Goal: Navigation & Orientation: Find specific page/section

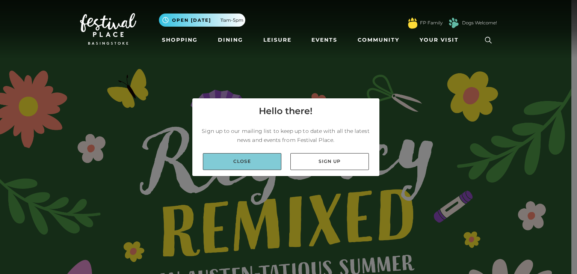
click at [244, 165] on link "Close" at bounding box center [242, 161] width 78 height 17
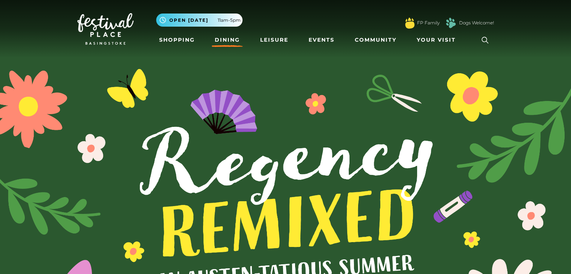
click at [218, 39] on link "Dining" at bounding box center [227, 40] width 31 height 14
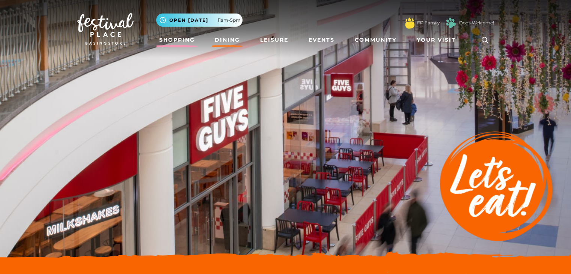
click at [172, 35] on link "Shopping" at bounding box center [177, 40] width 42 height 14
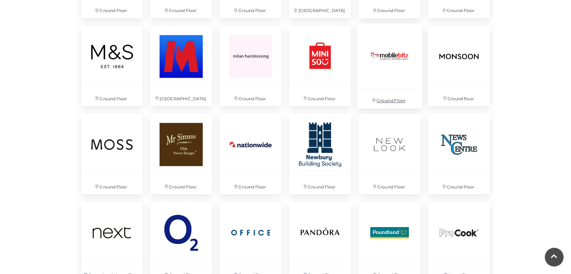
scroll to position [1310, 0]
